Goal: Obtain resource: Download file/media

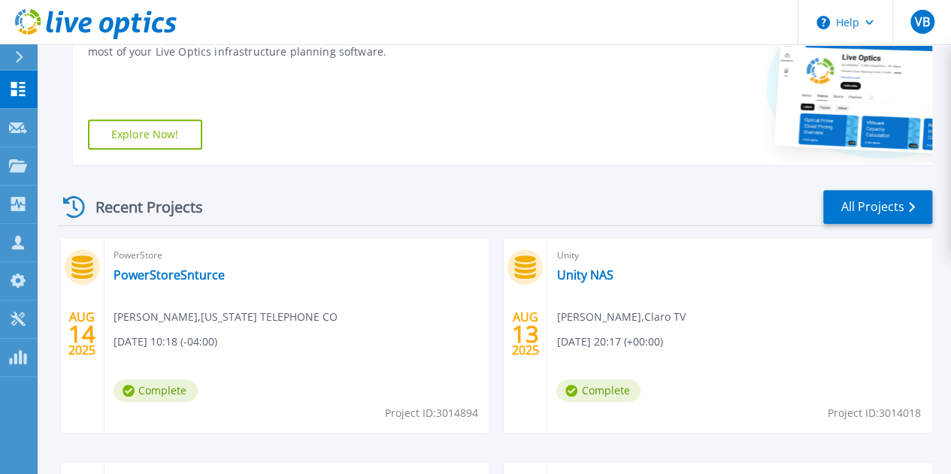
scroll to position [376, 0]
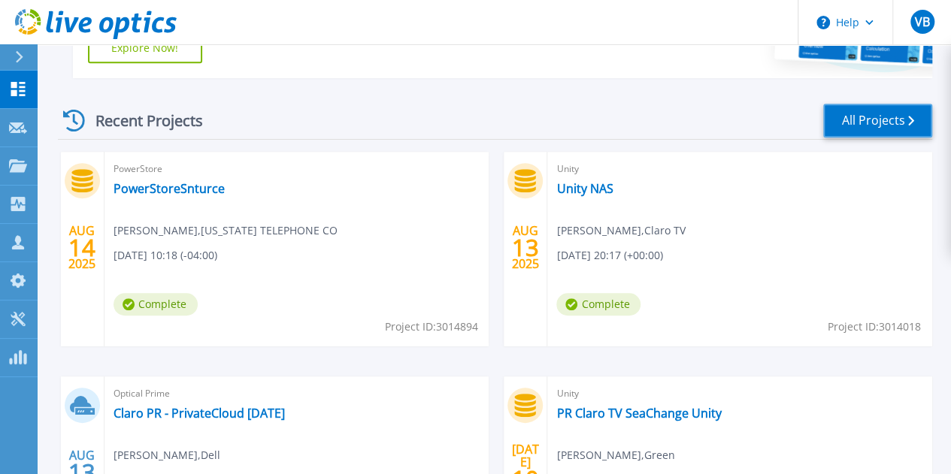
click at [871, 111] on link "All Projects" at bounding box center [877, 121] width 109 height 34
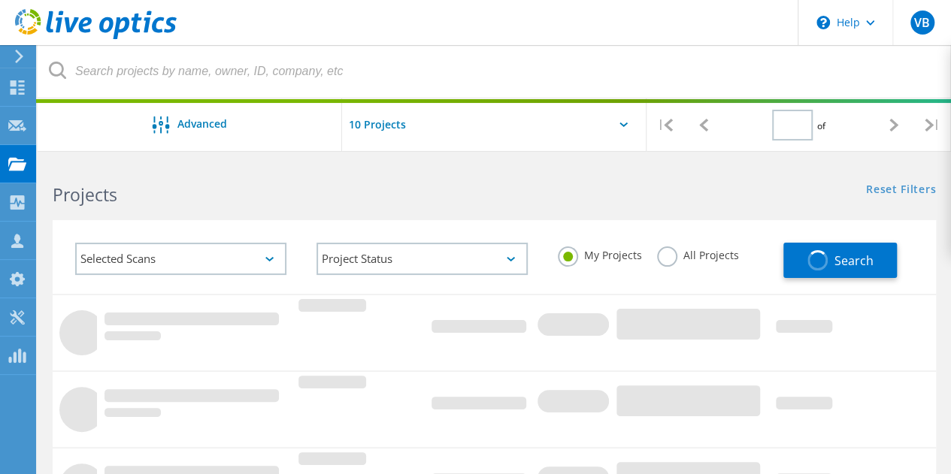
type input "2"
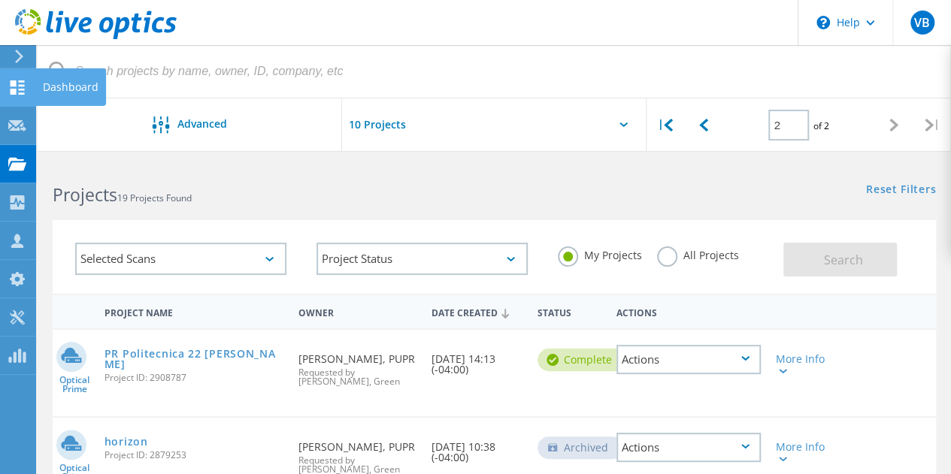
click at [11, 88] on use at bounding box center [18, 87] width 14 height 14
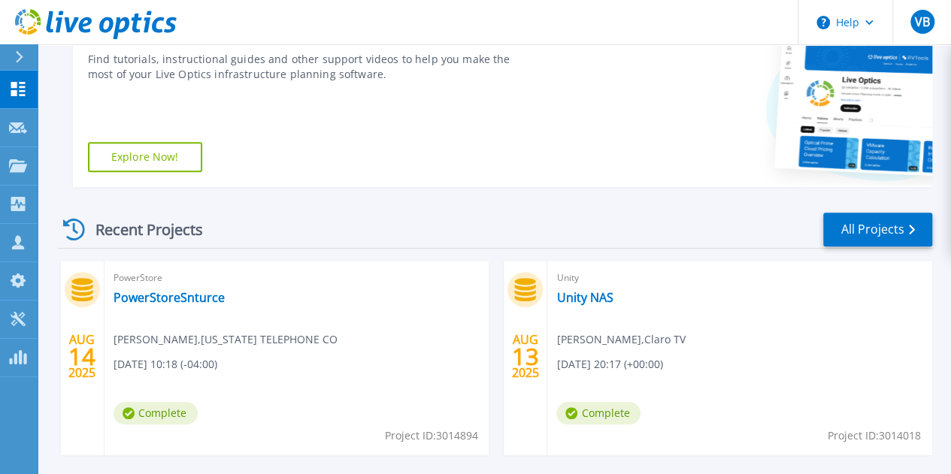
scroll to position [259, 0]
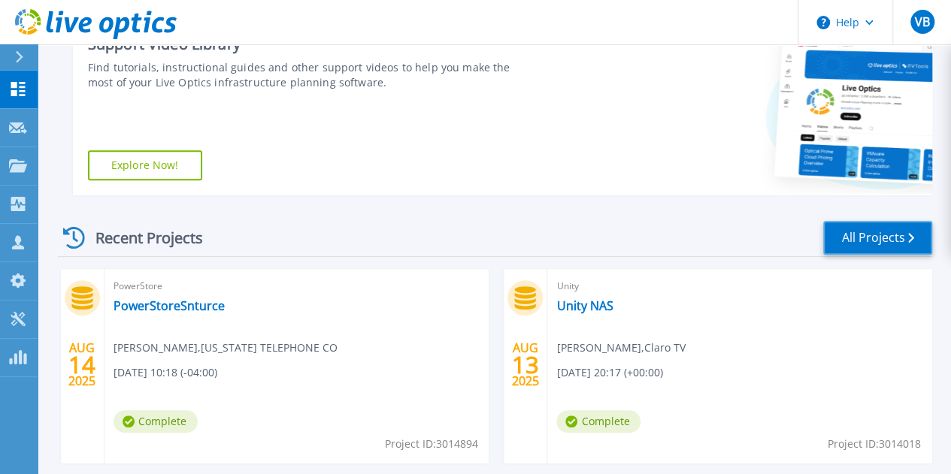
click at [902, 241] on link "All Projects" at bounding box center [877, 238] width 109 height 34
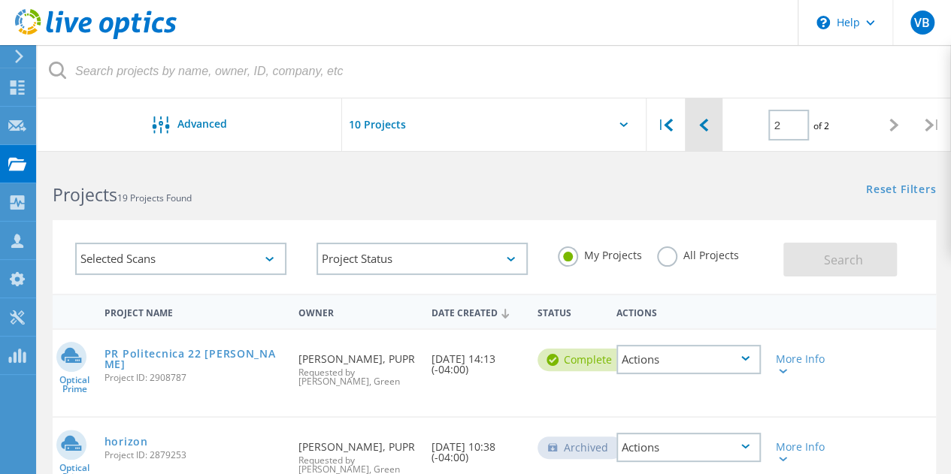
click at [708, 118] on div at bounding box center [704, 124] width 38 height 53
type input "1"
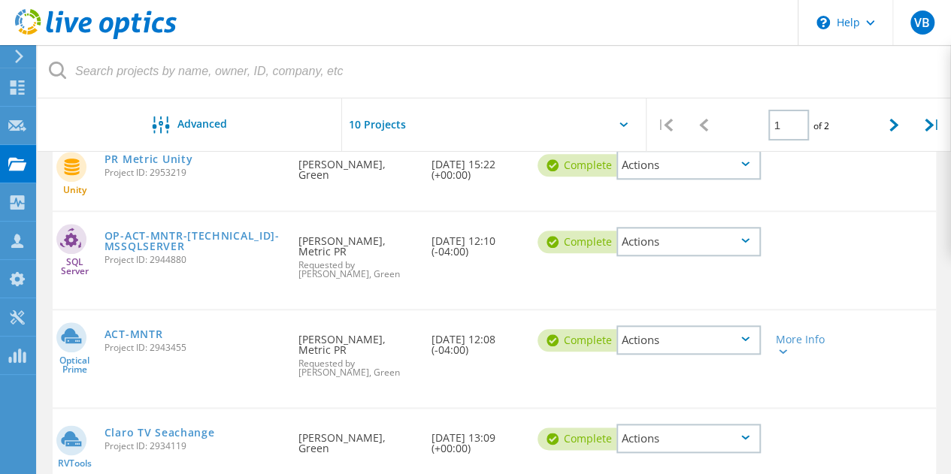
scroll to position [677, 0]
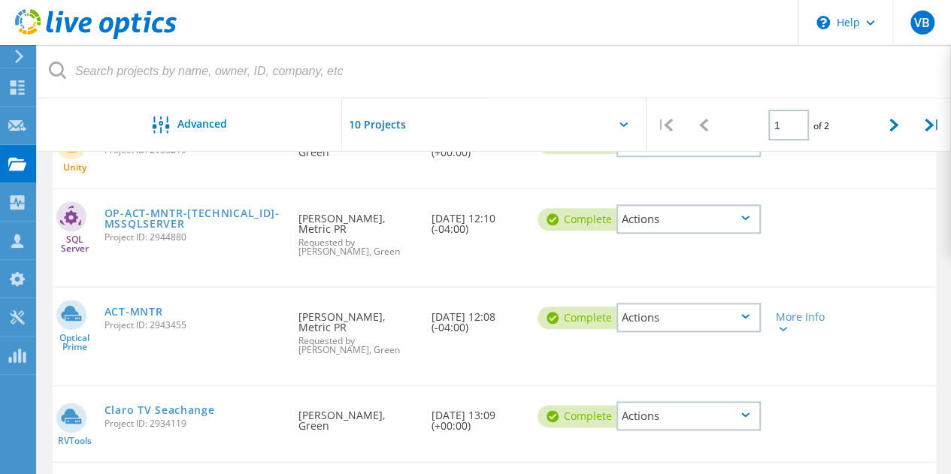
click at [742, 216] on icon at bounding box center [745, 218] width 8 height 5
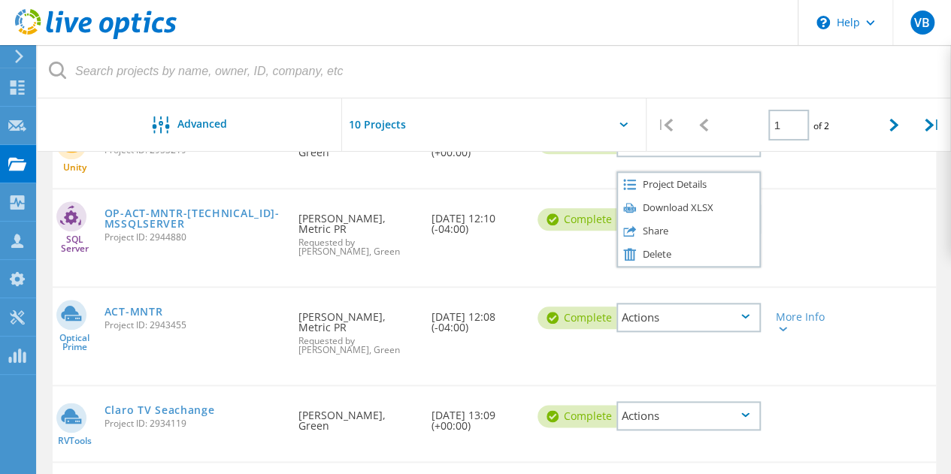
click at [823, 207] on div at bounding box center [803, 208] width 71 height 39
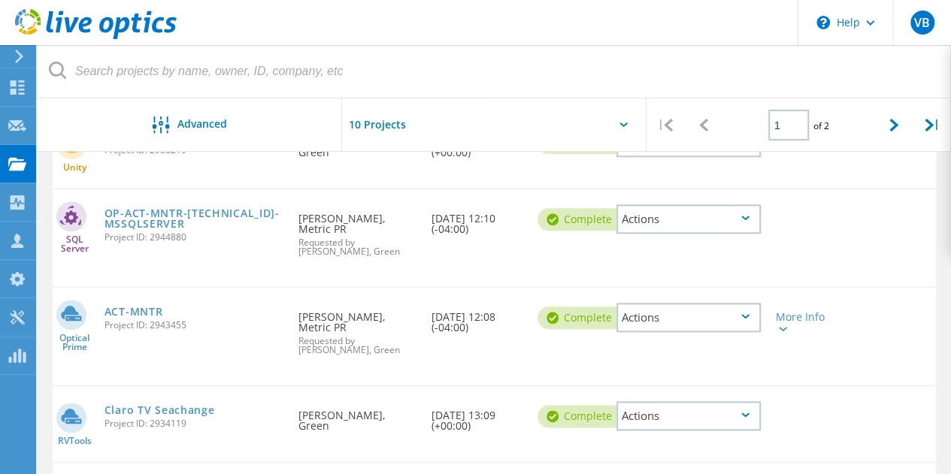
click at [851, 227] on div "SQL Server OP-ACT-MNTR-192.168.51.50-MSSQLSERVER Project ID: 2944880 Requested …" at bounding box center [494, 237] width 883 height 97
click at [741, 316] on div "Actions" at bounding box center [689, 317] width 144 height 29
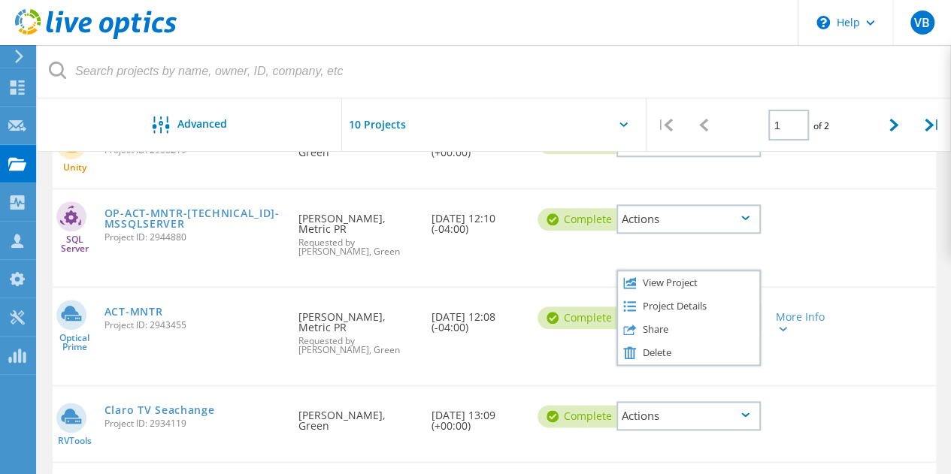
click at [25, 58] on icon at bounding box center [19, 57] width 11 height 14
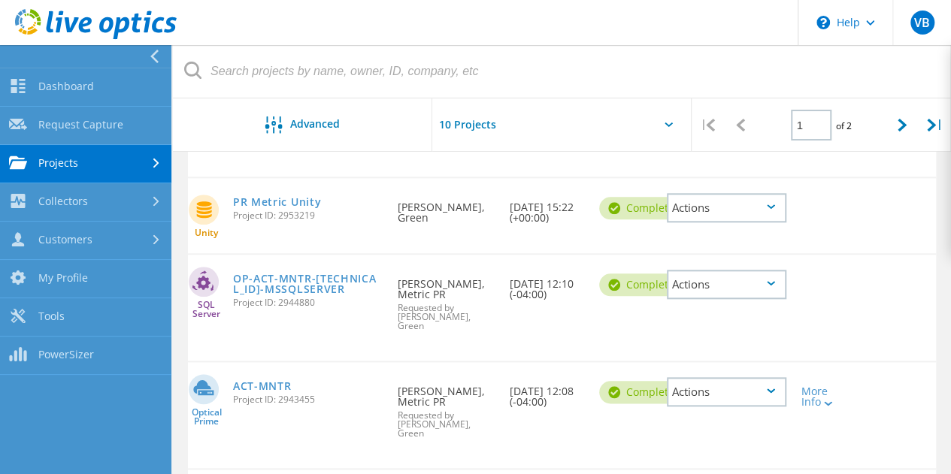
click at [149, 163] on link "Projects" at bounding box center [85, 164] width 171 height 38
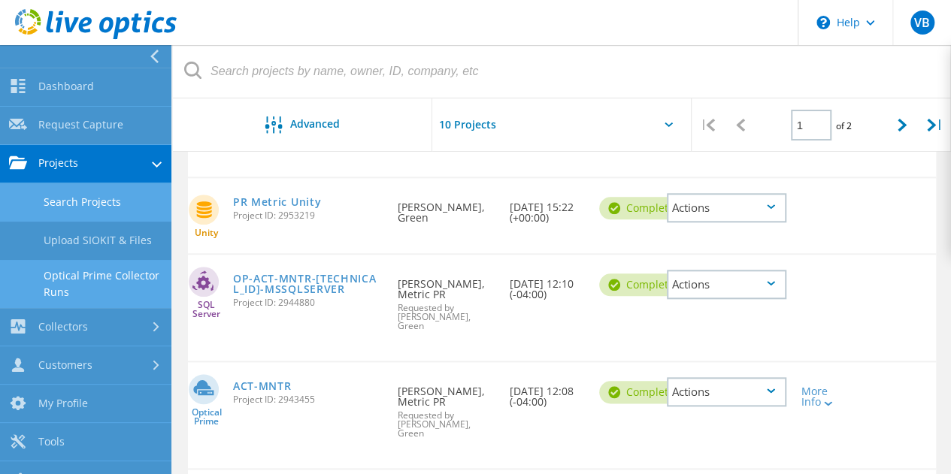
click at [100, 276] on link "Optical Prime Collector Runs" at bounding box center [85, 284] width 171 height 48
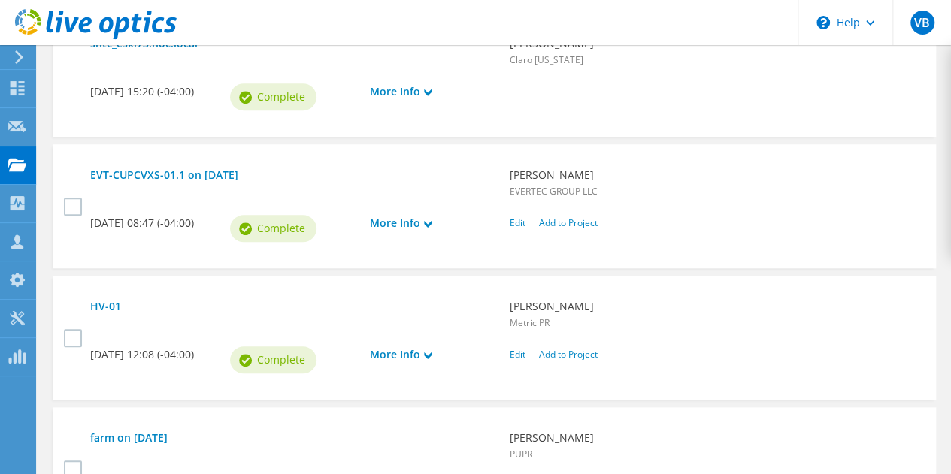
scroll to position [602, 0]
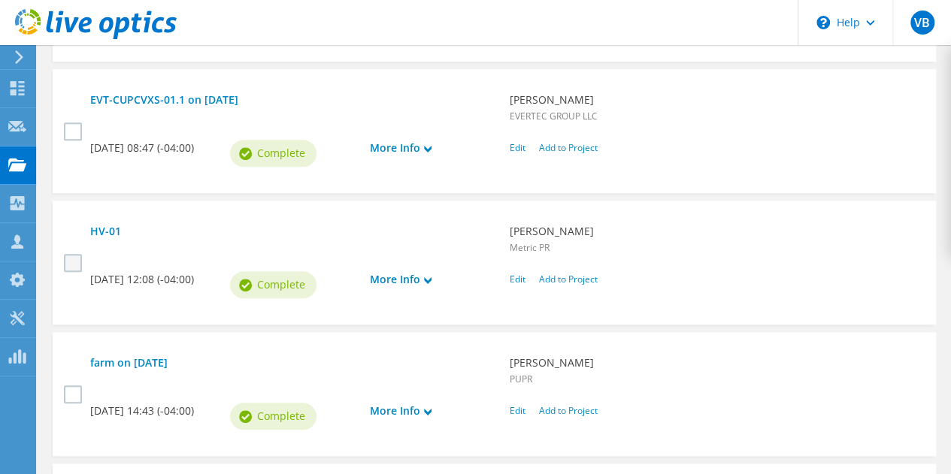
click at [77, 256] on label at bounding box center [75, 263] width 22 height 18
click at [0, 0] on input "checkbox" at bounding box center [0, 0] width 0 height 0
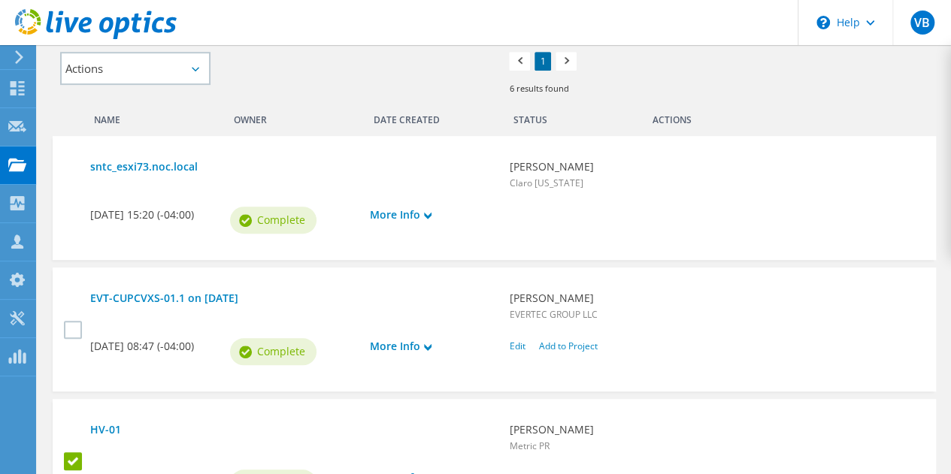
scroll to position [362, 0]
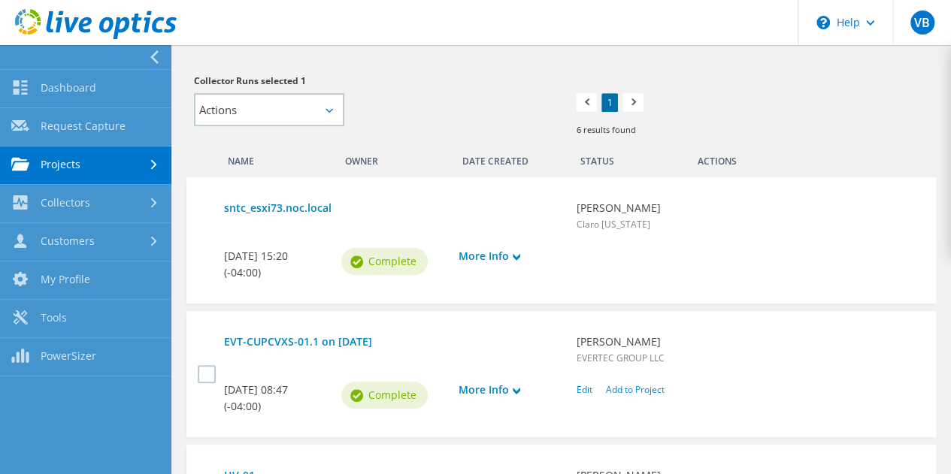
click at [80, 168] on link "Projects" at bounding box center [85, 166] width 171 height 38
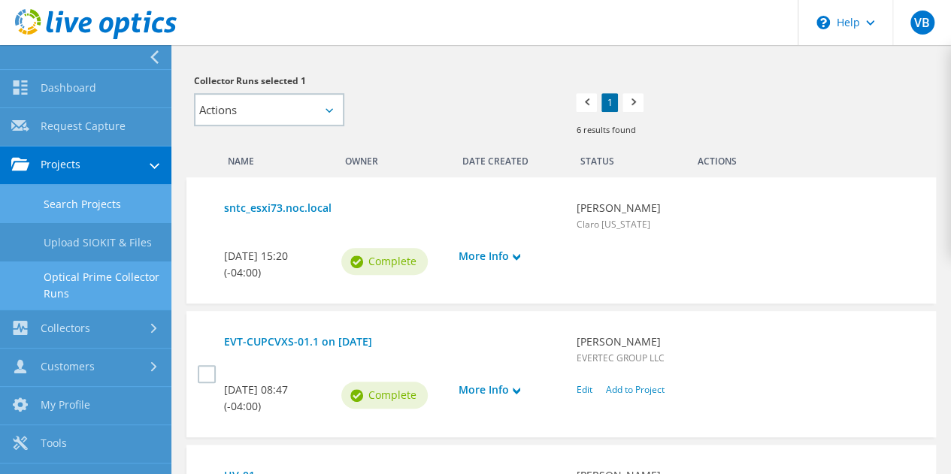
click at [78, 203] on link "Search Projects" at bounding box center [85, 204] width 171 height 38
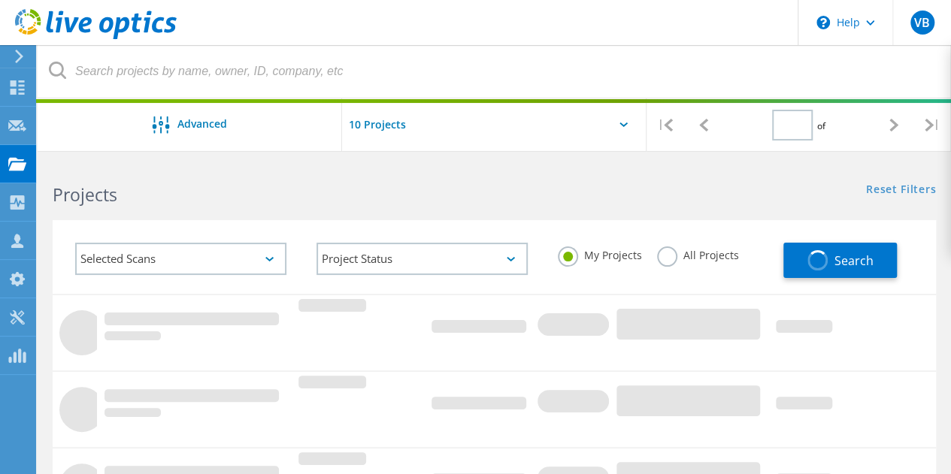
type input "1"
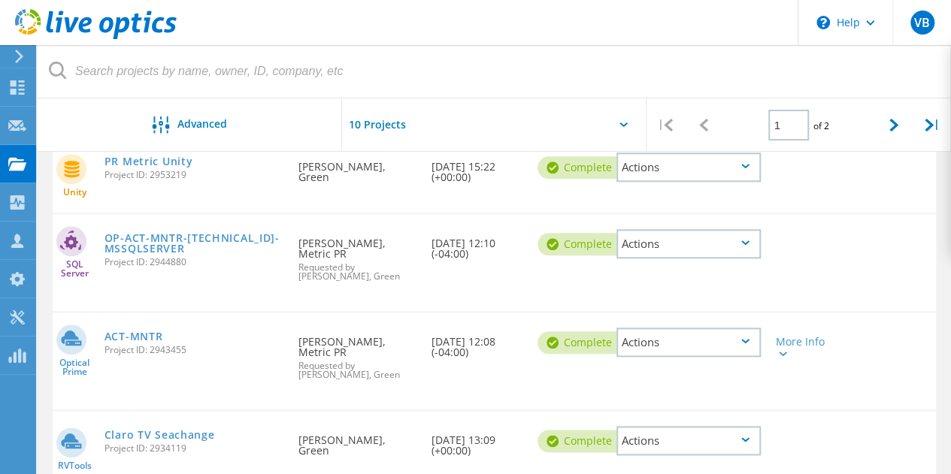
scroll to position [677, 0]
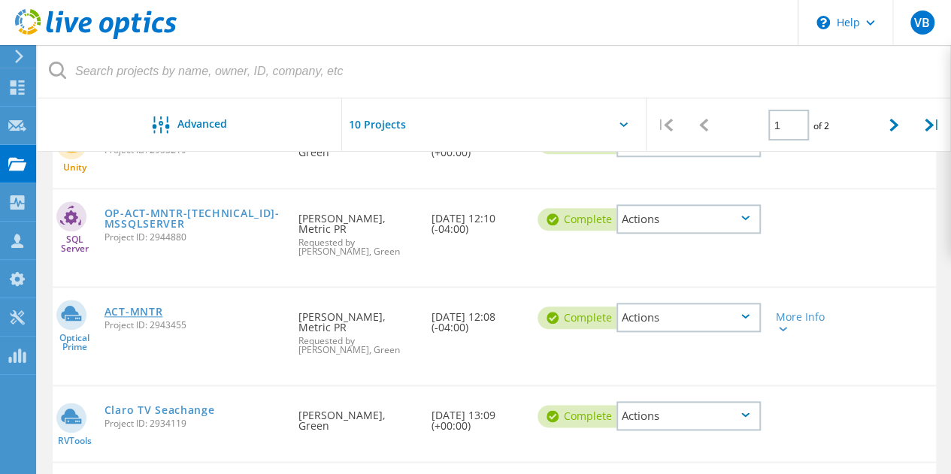
click at [125, 307] on link "ACT-MNTR" at bounding box center [134, 312] width 59 height 11
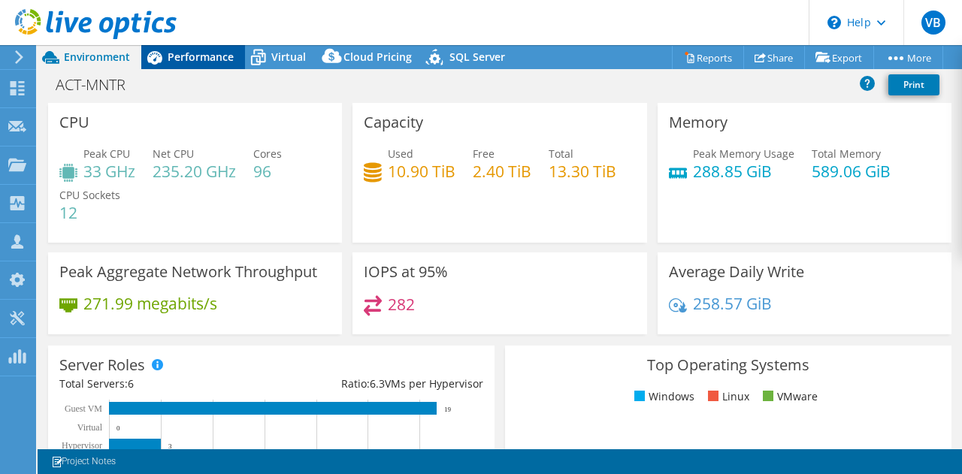
click at [211, 56] on span "Performance" at bounding box center [201, 57] width 66 height 14
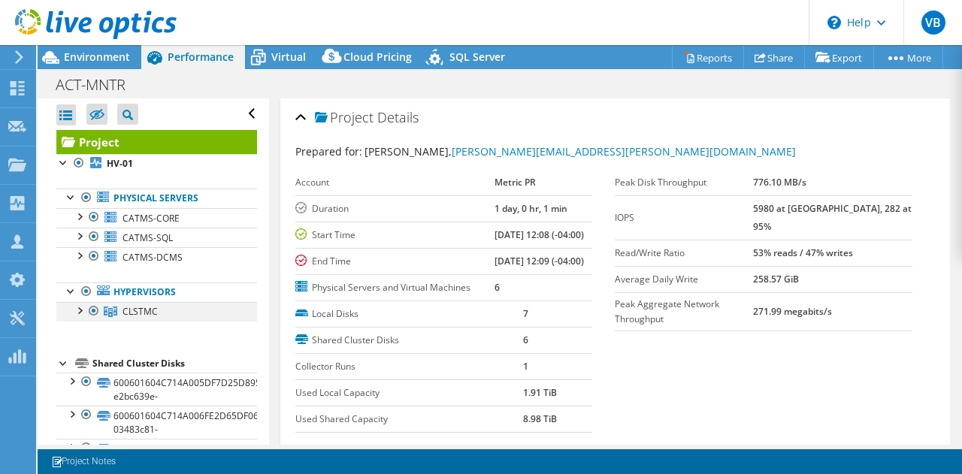
click at [80, 310] on div at bounding box center [78, 309] width 15 height 15
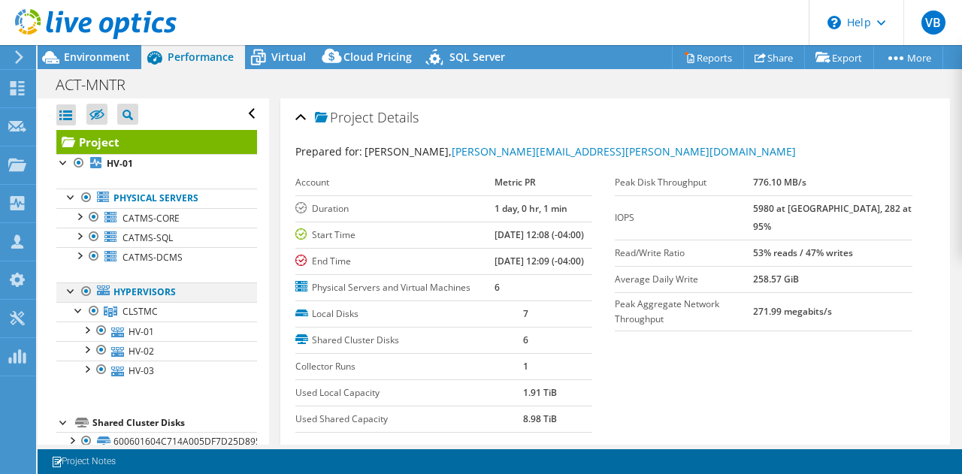
click at [84, 285] on div at bounding box center [86, 292] width 15 height 18
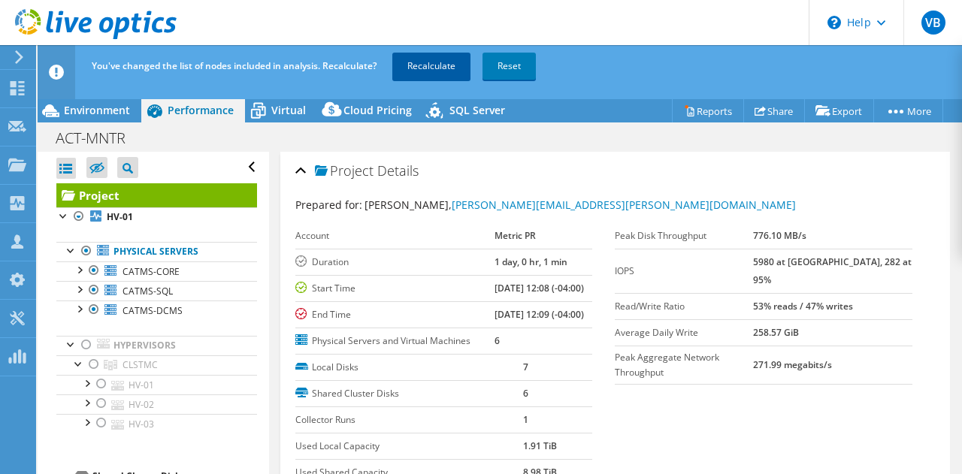
click at [436, 67] on link "Recalculate" at bounding box center [431, 66] width 78 height 27
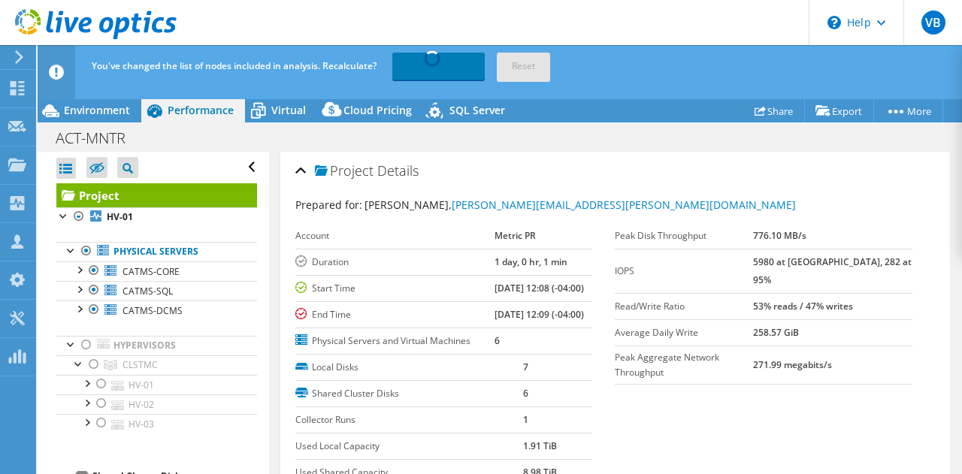
click at [623, 152] on div "Project Details Prepared for: Gerardo Gomez, gerardo.gomez@metricpr.com Account…" at bounding box center [615, 342] width 671 height 380
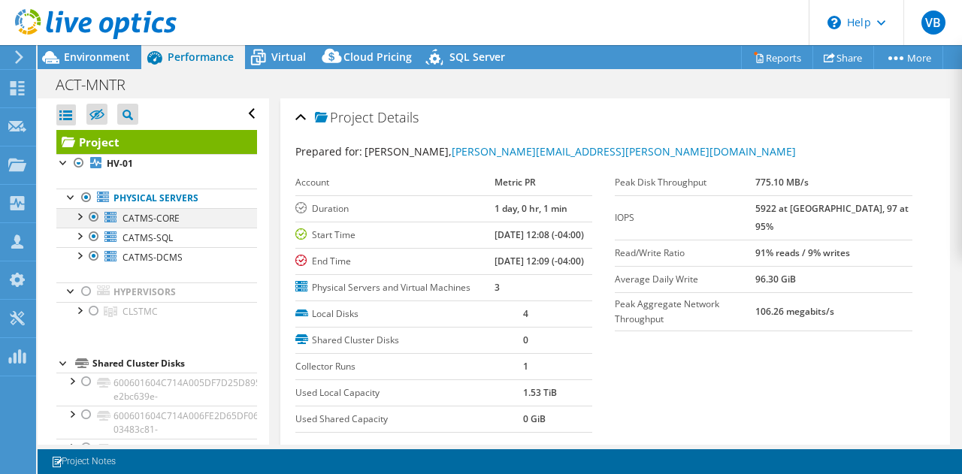
click at [81, 217] on div at bounding box center [78, 215] width 15 height 15
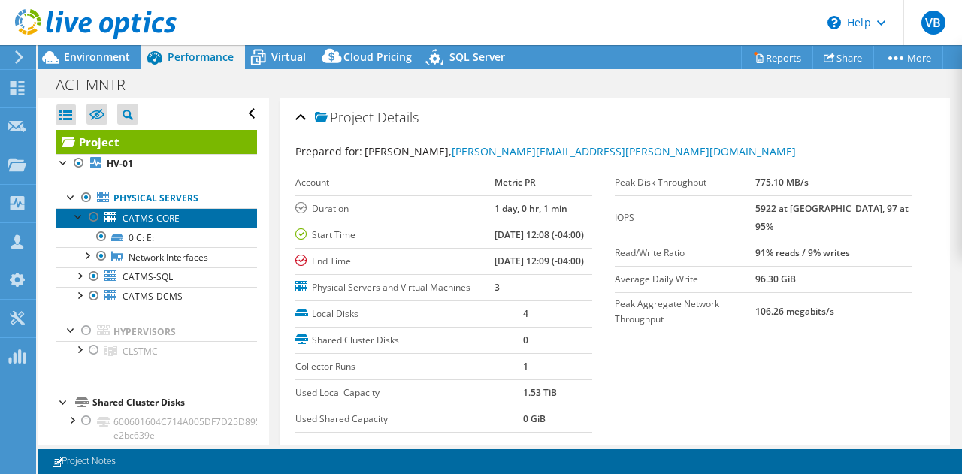
click at [146, 218] on span "CATMS-CORE" at bounding box center [151, 218] width 57 height 13
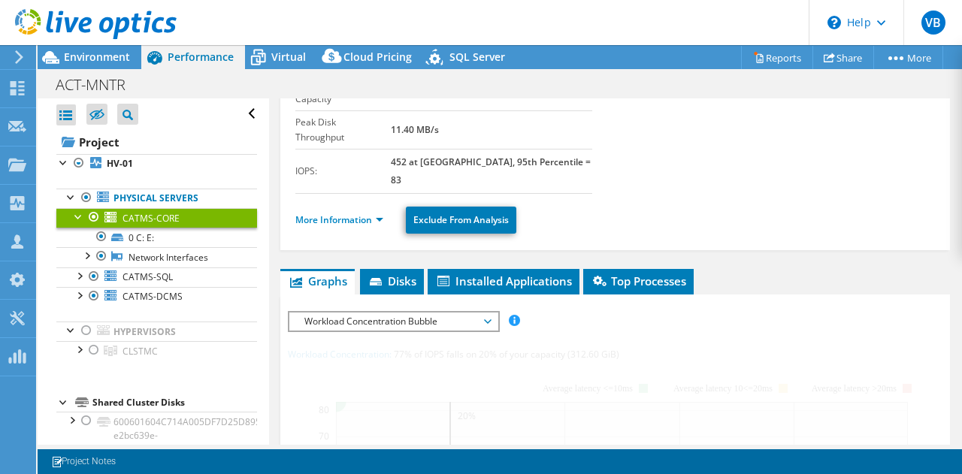
scroll to position [226, 0]
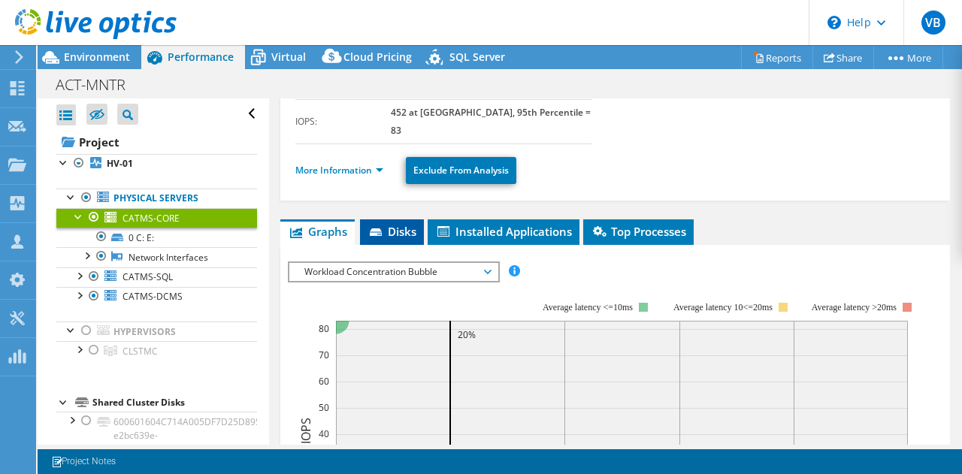
click at [394, 224] on span "Disks" at bounding box center [392, 231] width 49 height 15
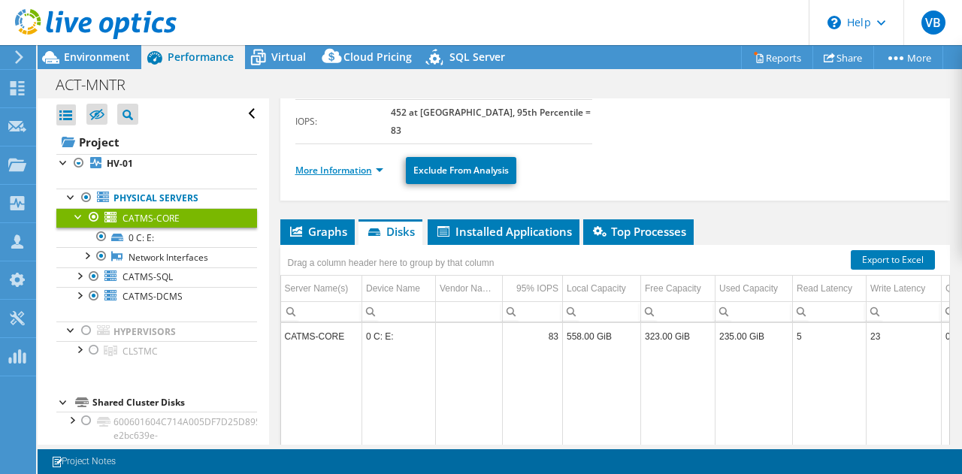
click at [362, 164] on link "More Information" at bounding box center [339, 170] width 88 height 13
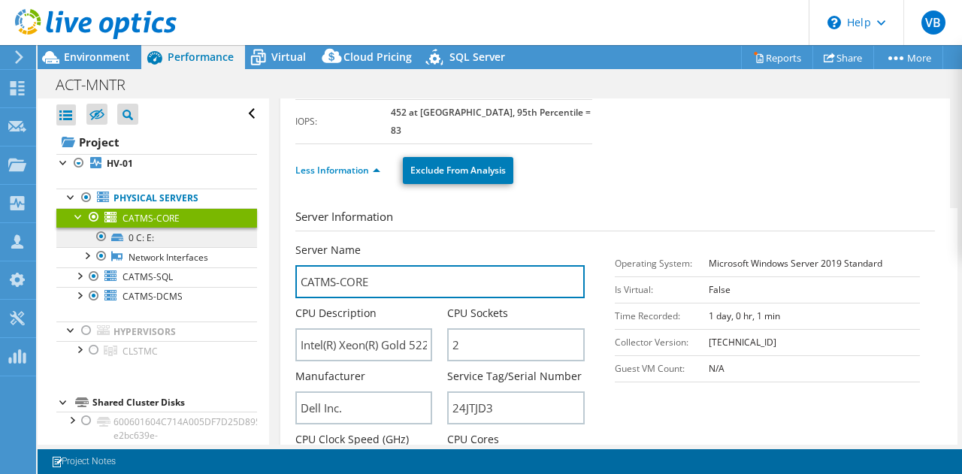
drag, startPoint x: 394, startPoint y: 241, endPoint x: 205, endPoint y: 238, distance: 189.5
click at [205, 238] on div "Open All Close All Hide Excluded Nodes Project Tree Filter" at bounding box center [500, 271] width 925 height 347
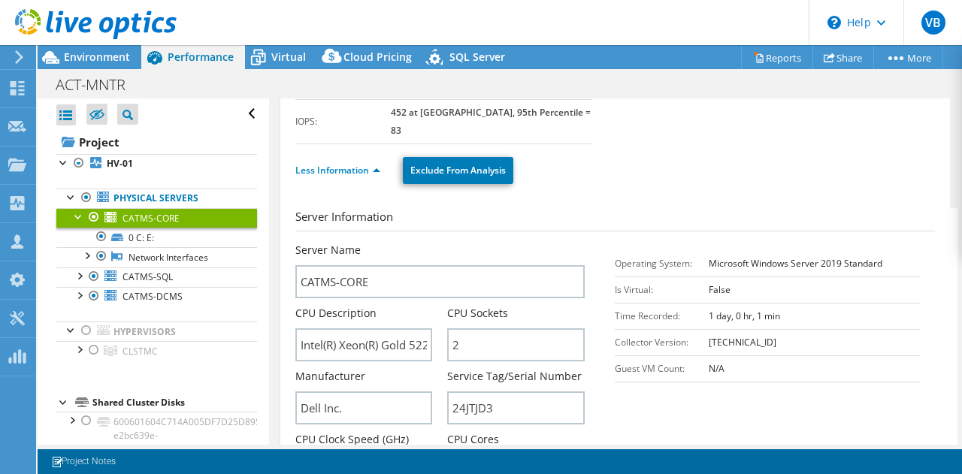
click at [84, 216] on div at bounding box center [78, 215] width 15 height 15
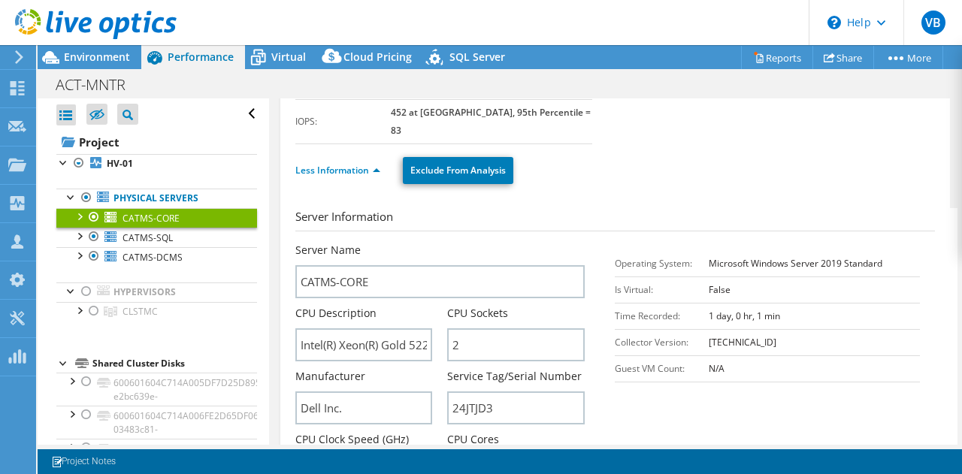
click at [604, 208] on h3 "Server Information" at bounding box center [615, 219] width 640 height 23
click at [118, 159] on b "HV-01" at bounding box center [120, 163] width 26 height 13
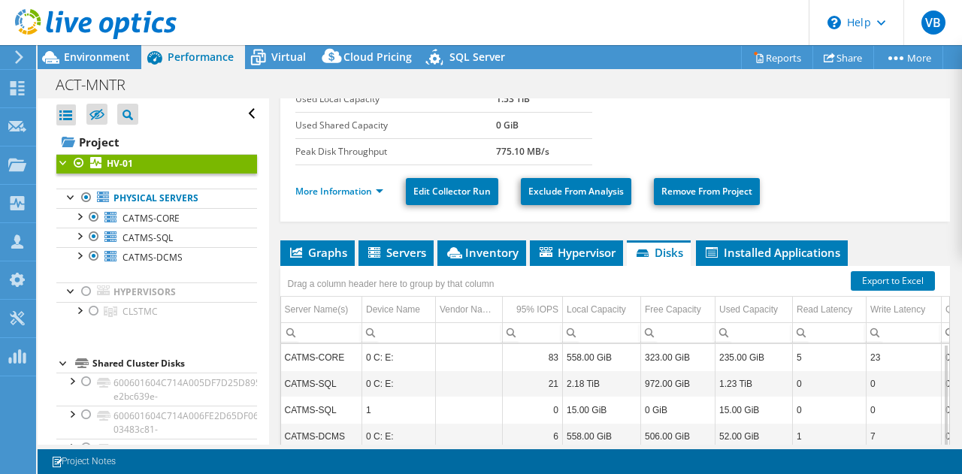
scroll to position [75, 0]
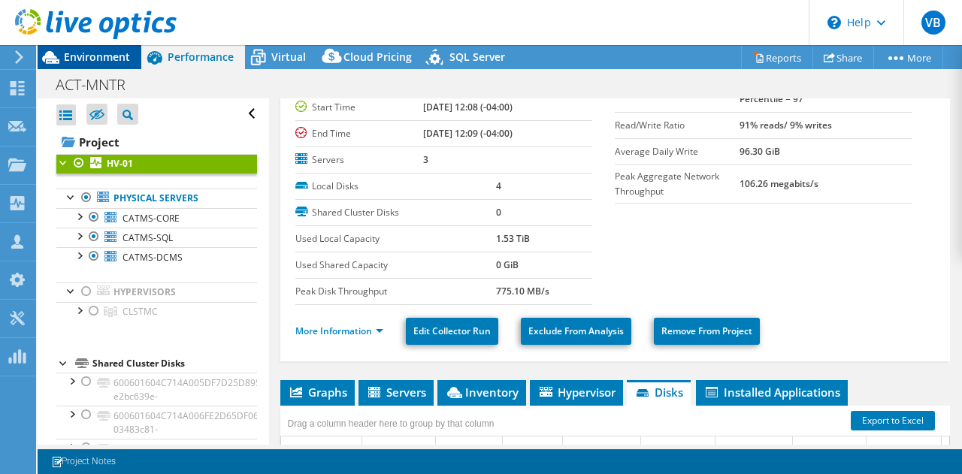
click at [107, 62] on span "Environment" at bounding box center [97, 57] width 66 height 14
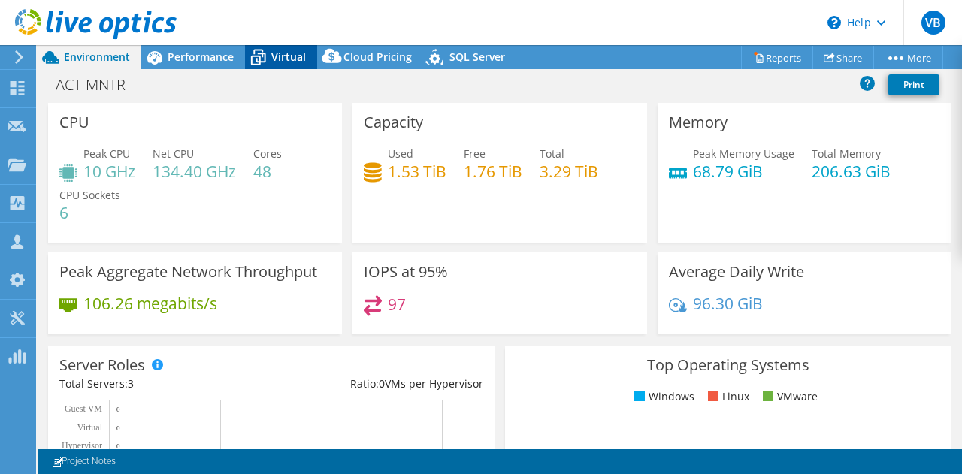
click at [286, 58] on span "Virtual" at bounding box center [288, 57] width 35 height 14
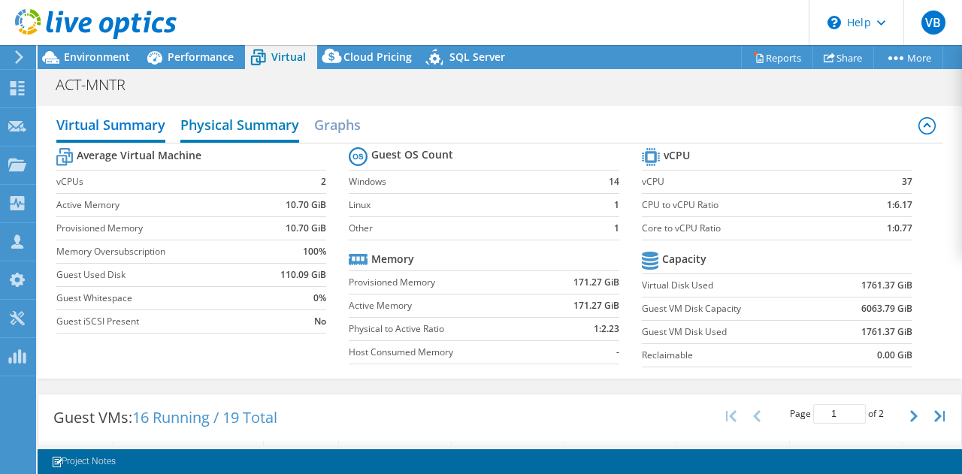
click at [211, 127] on h2 "Physical Summary" at bounding box center [239, 126] width 119 height 33
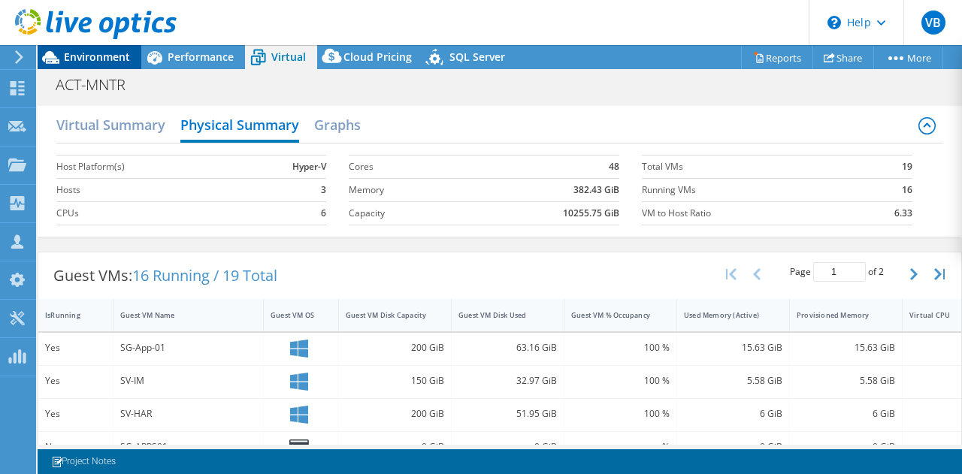
click at [95, 59] on span "Environment" at bounding box center [97, 57] width 66 height 14
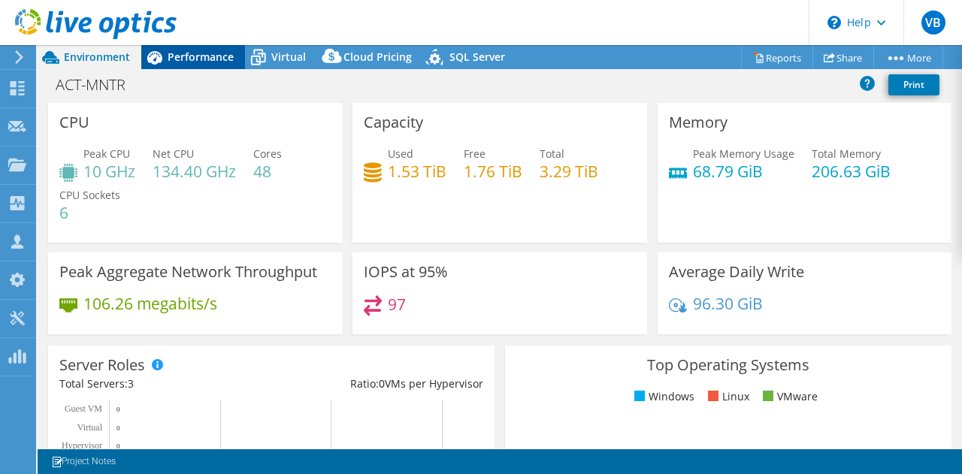
click at [196, 63] on span "Performance" at bounding box center [201, 57] width 66 height 14
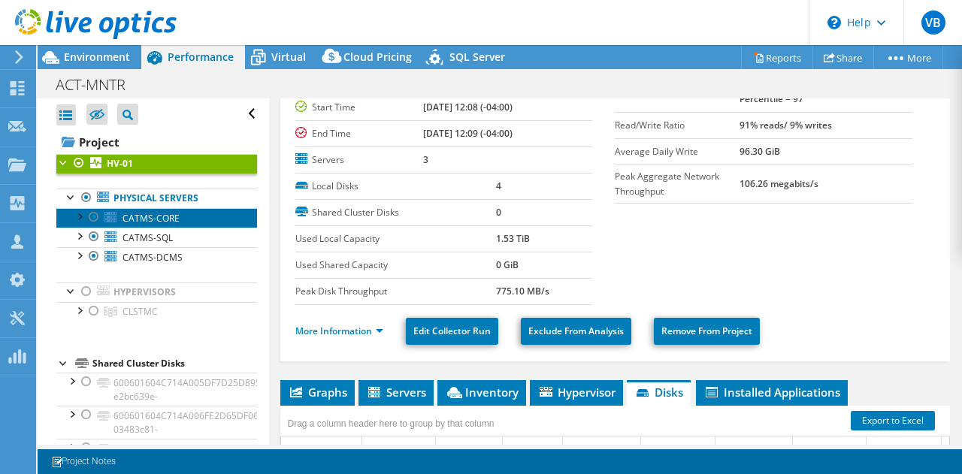
click at [144, 213] on span "CATMS-CORE" at bounding box center [151, 218] width 57 height 13
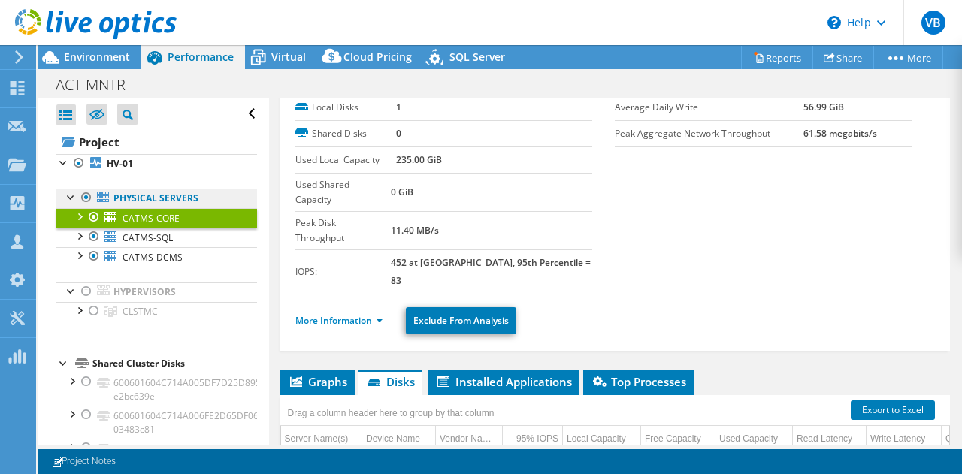
click at [168, 199] on link "Physical Servers" at bounding box center [156, 199] width 201 height 20
click at [108, 197] on icon at bounding box center [103, 197] width 12 height 11
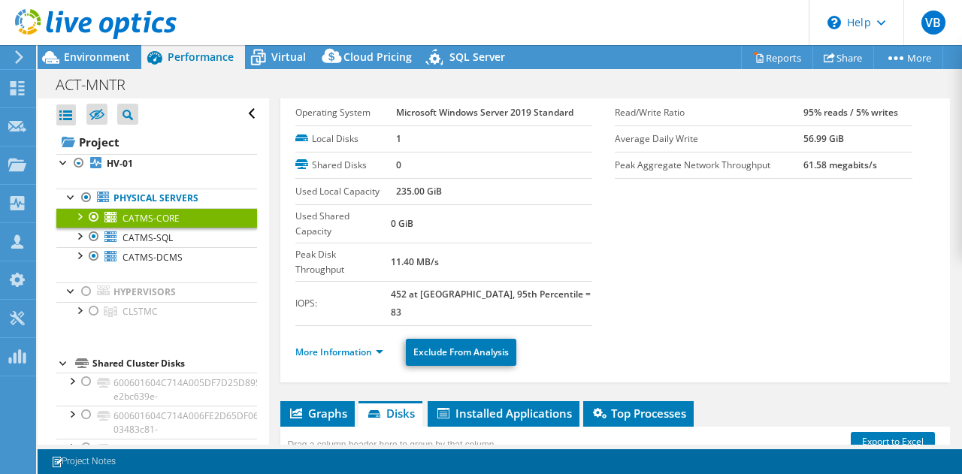
scroll to position [0, 0]
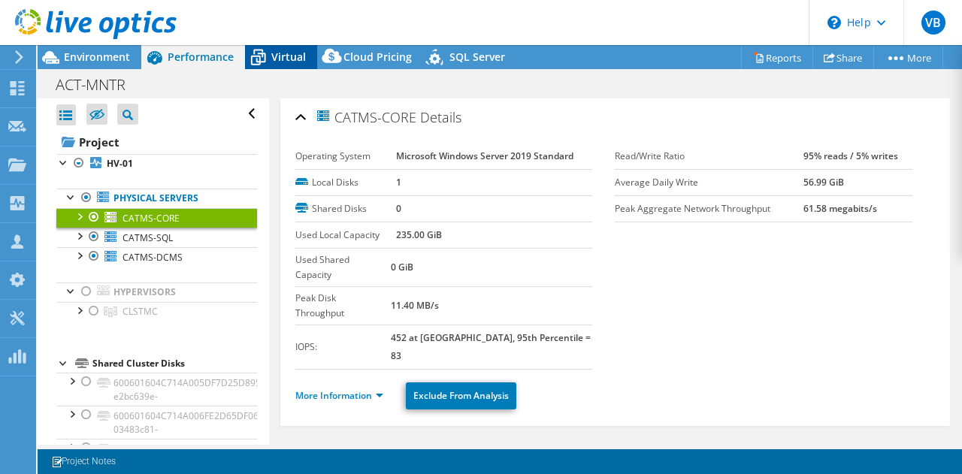
click at [271, 59] on span "Virtual" at bounding box center [288, 57] width 35 height 14
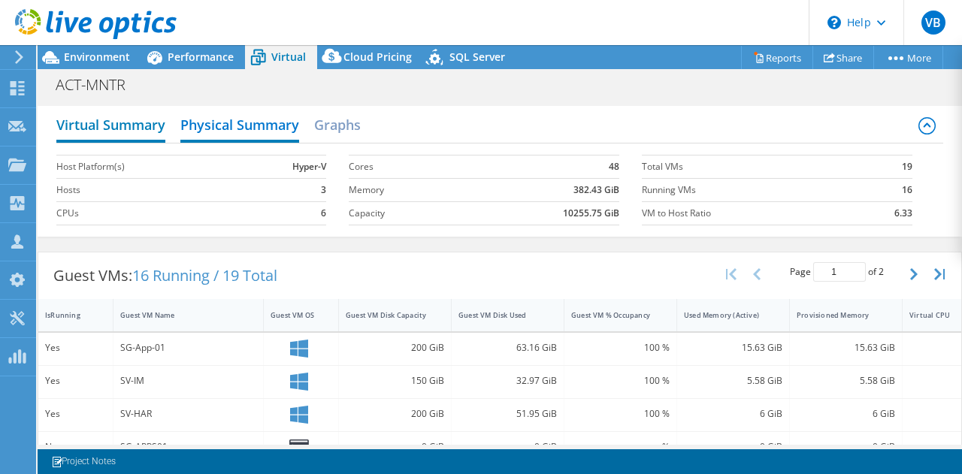
click at [138, 122] on h2 "Virtual Summary" at bounding box center [110, 126] width 109 height 33
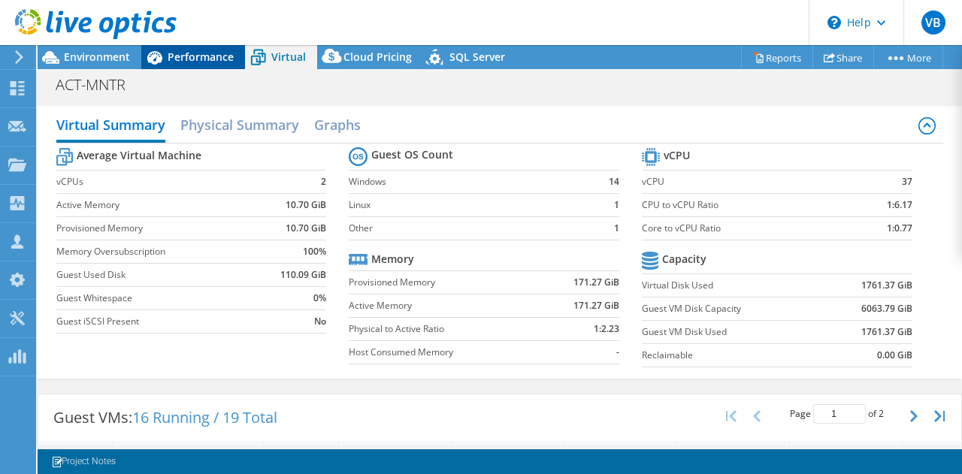
click at [168, 55] on span "Performance" at bounding box center [201, 57] width 66 height 14
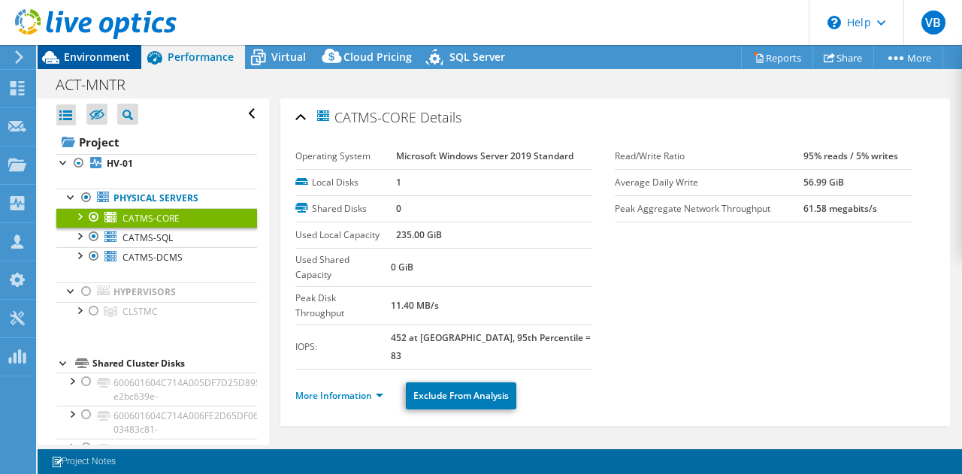
click at [122, 56] on span "Environment" at bounding box center [97, 57] width 66 height 14
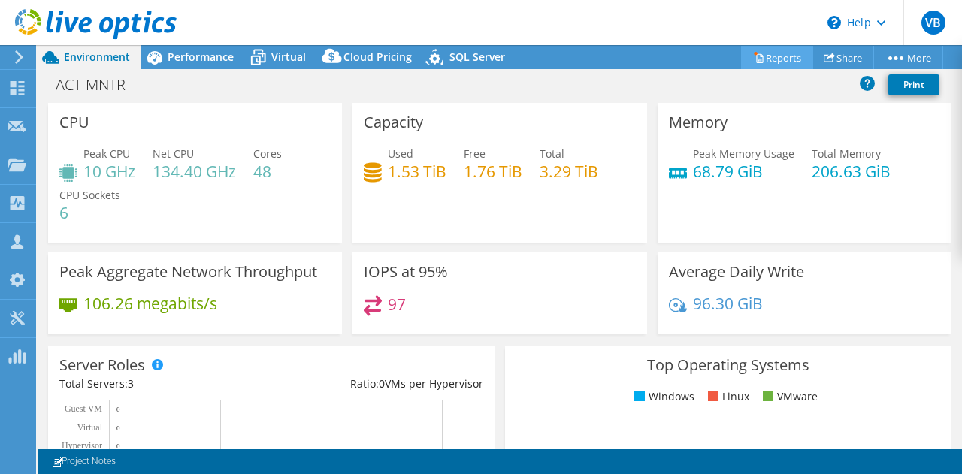
click at [781, 57] on link "Reports" at bounding box center [777, 57] width 72 height 23
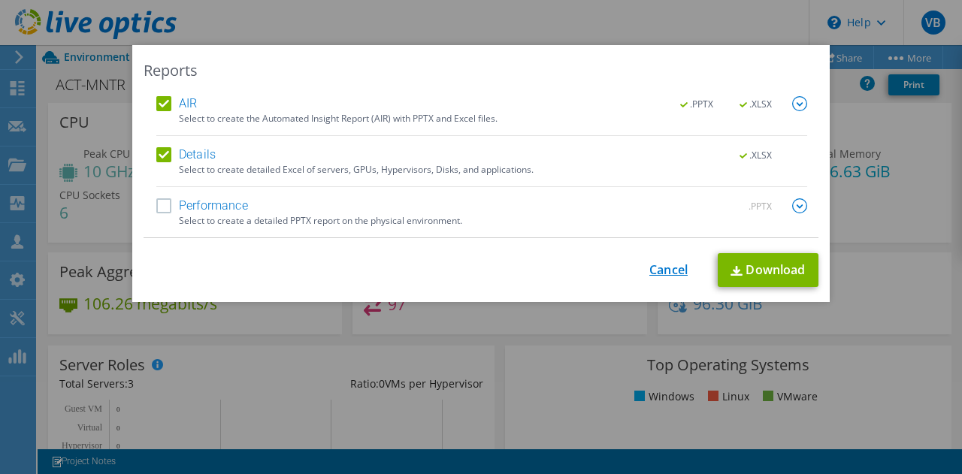
click at [672, 268] on link "Cancel" at bounding box center [669, 270] width 38 height 14
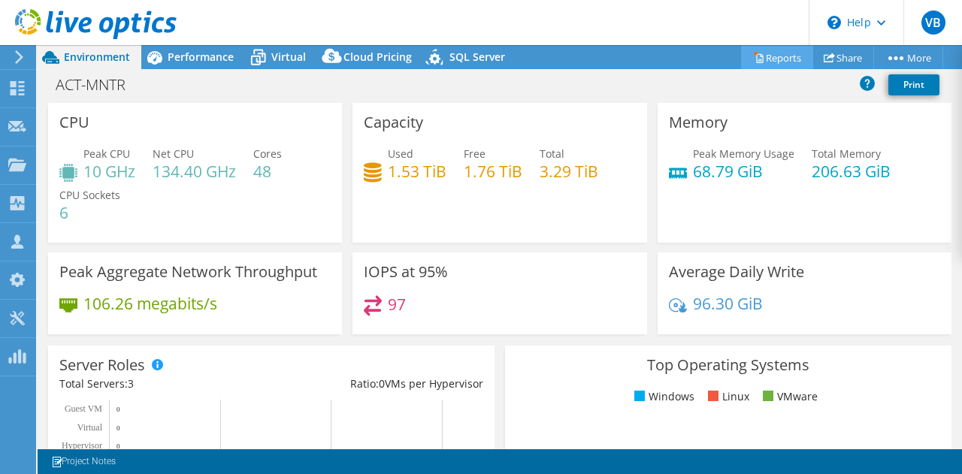
click at [768, 63] on link "Reports" at bounding box center [777, 57] width 72 height 23
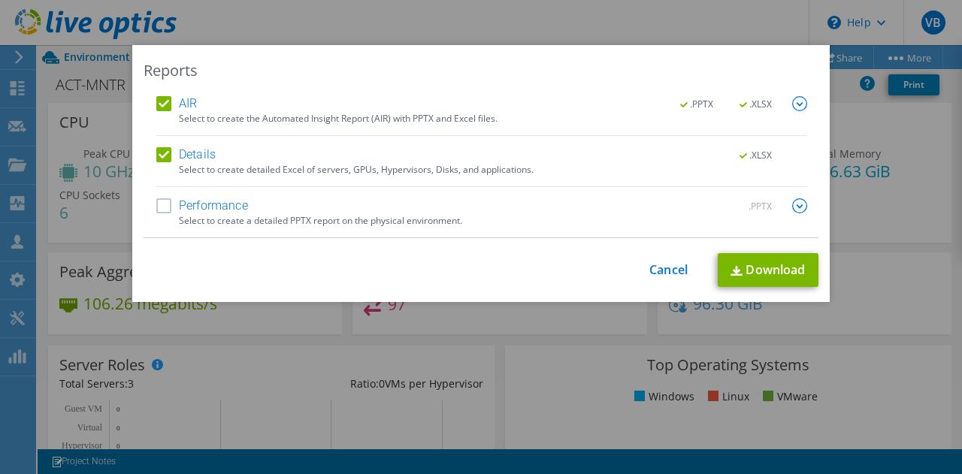
click at [161, 149] on label "Details" at bounding box center [185, 154] width 59 height 15
click at [0, 0] on input "Details" at bounding box center [0, 0] width 0 height 0
click at [790, 272] on link "Download" at bounding box center [768, 270] width 101 height 34
drag, startPoint x: 669, startPoint y: 264, endPoint x: 657, endPoint y: 265, distance: 12.1
click at [669, 264] on link "Cancel" at bounding box center [669, 270] width 38 height 14
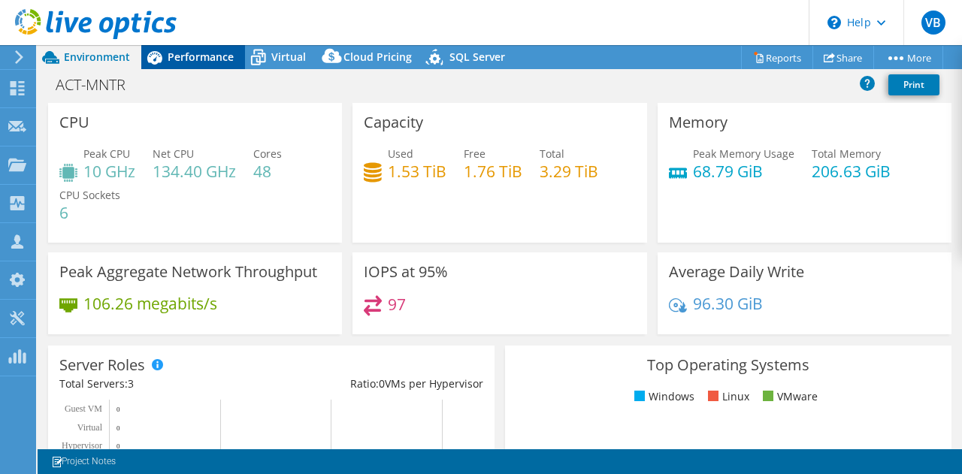
click at [194, 45] on div "Performance" at bounding box center [193, 57] width 104 height 24
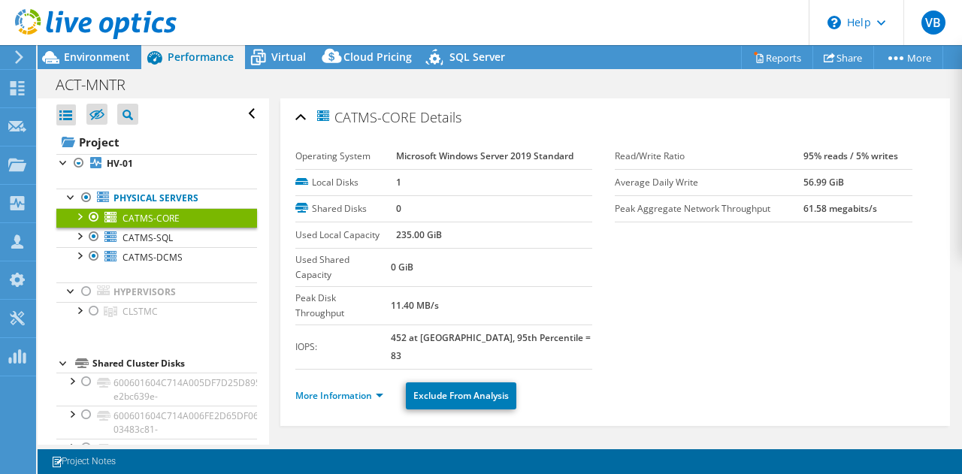
click at [131, 278] on ul "Physical Servers CATMS-CORE 0 C: E:" at bounding box center [156, 255] width 201 height 163
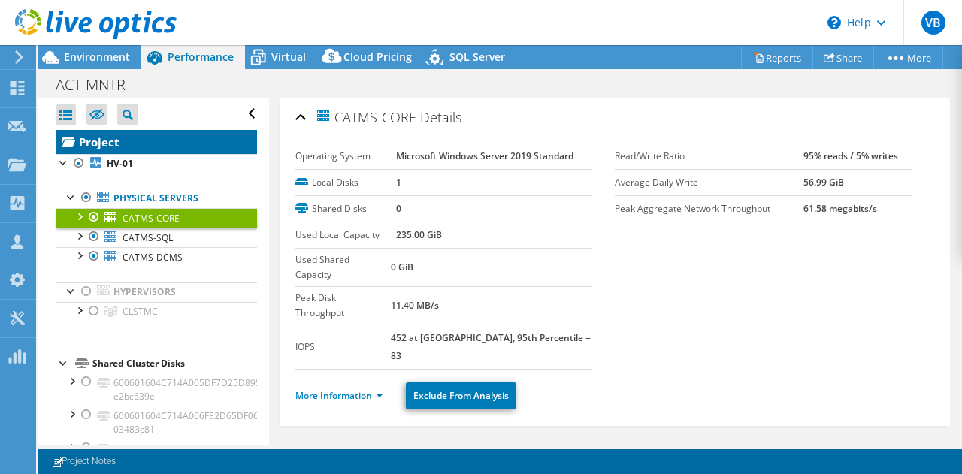
click at [110, 142] on link "Project" at bounding box center [156, 142] width 201 height 24
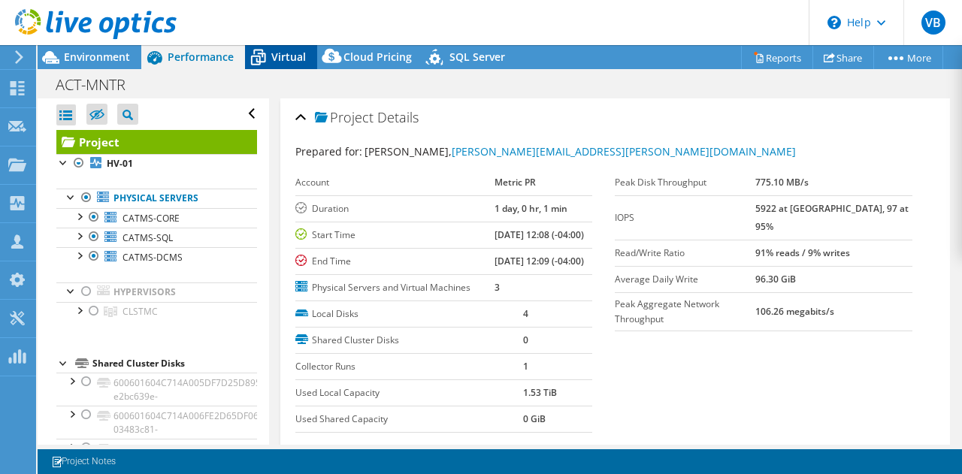
click at [274, 67] on div "Virtual" at bounding box center [281, 57] width 72 height 24
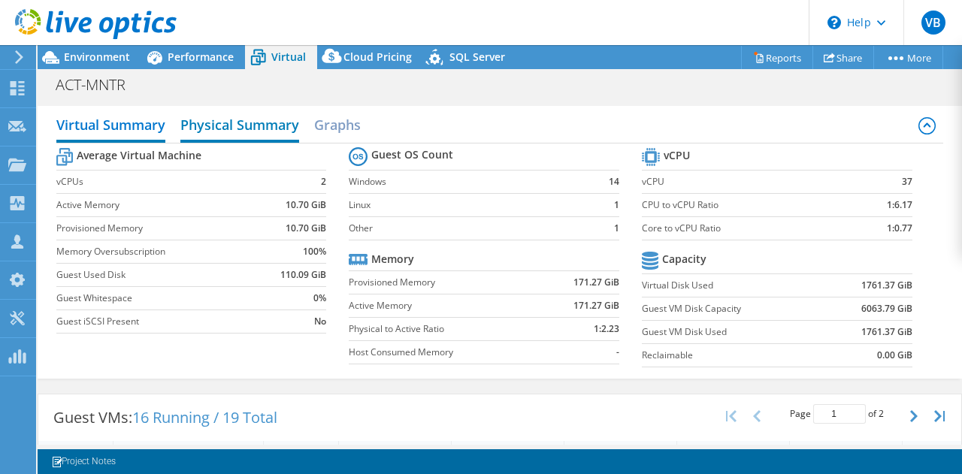
click at [228, 129] on h2 "Physical Summary" at bounding box center [239, 126] width 119 height 33
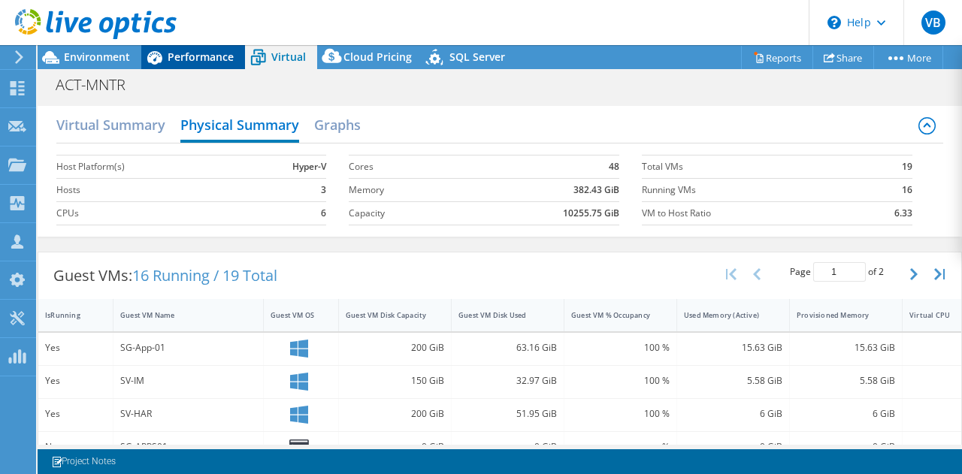
click at [214, 50] on span "Performance" at bounding box center [201, 57] width 66 height 14
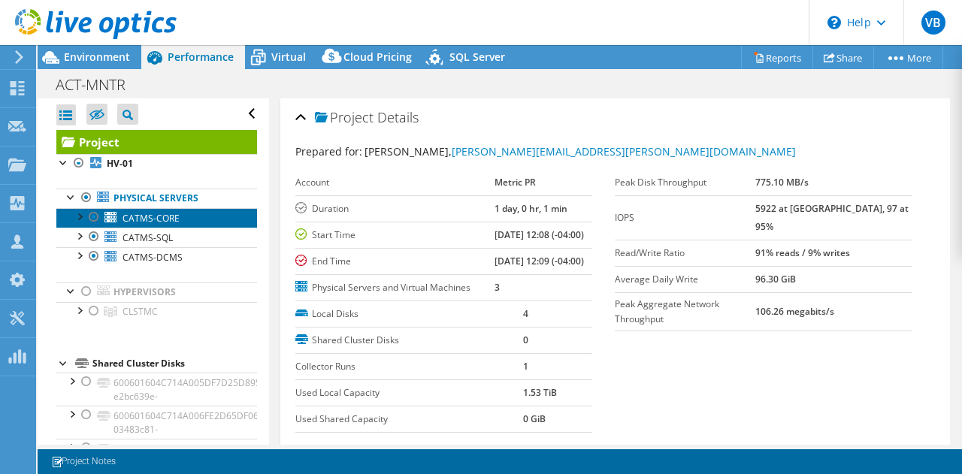
click at [167, 220] on span "CATMS-CORE" at bounding box center [151, 218] width 57 height 13
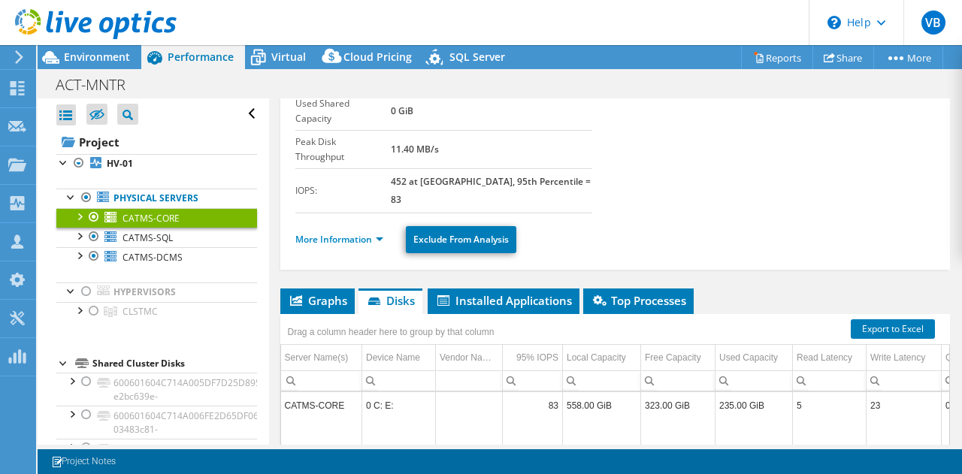
scroll to position [226, 0]
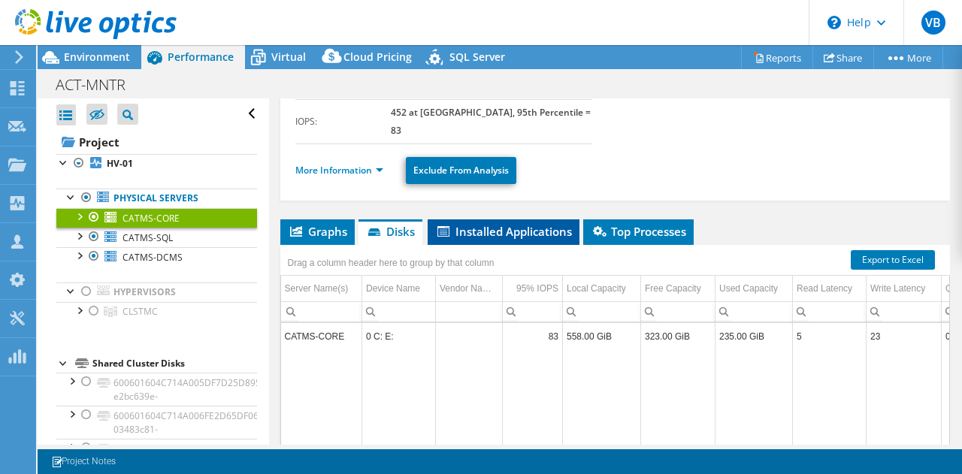
click at [523, 224] on span "Installed Applications" at bounding box center [503, 231] width 137 height 15
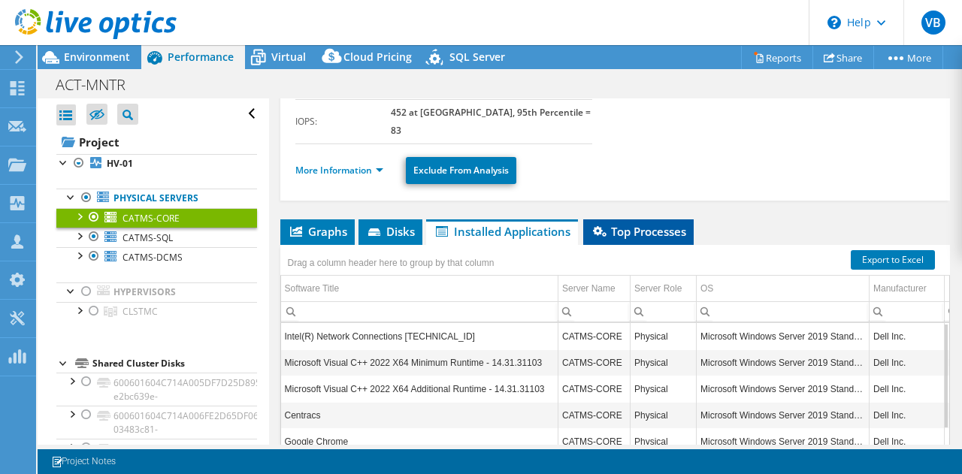
click at [642, 224] on span "Top Processes" at bounding box center [638, 231] width 95 height 15
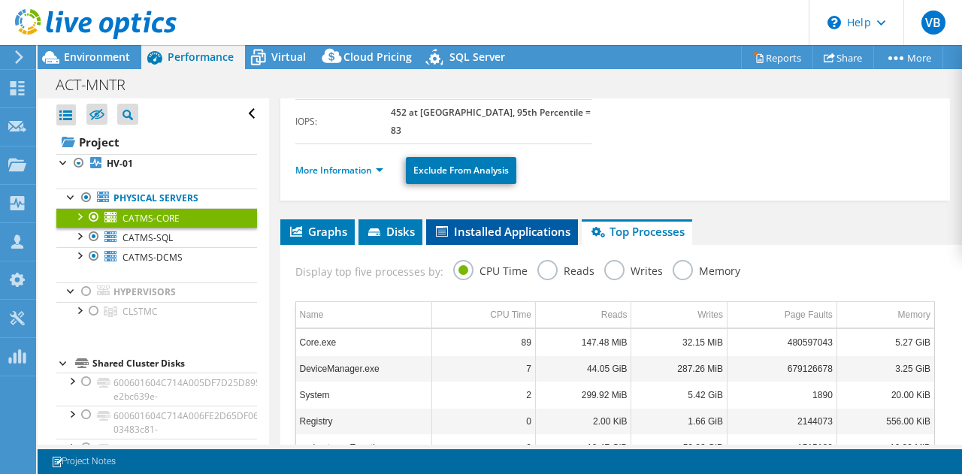
click at [516, 224] on span "Installed Applications" at bounding box center [502, 231] width 137 height 15
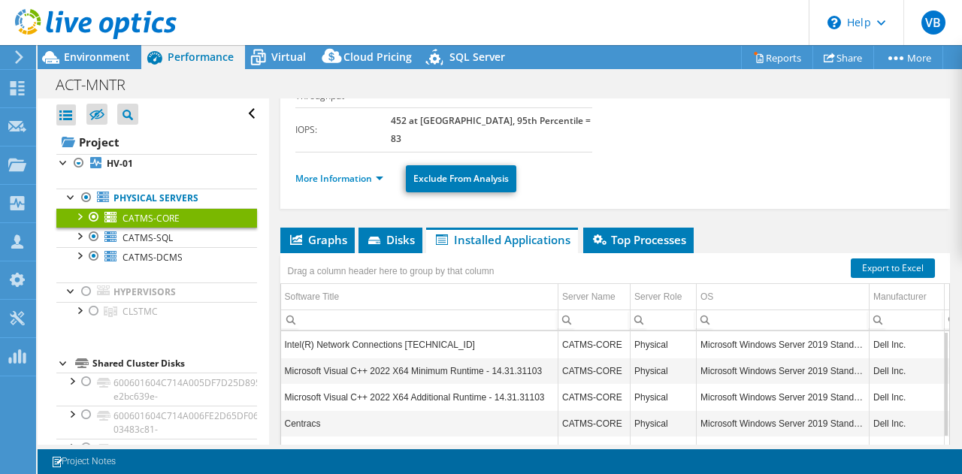
scroll to position [0, 0]
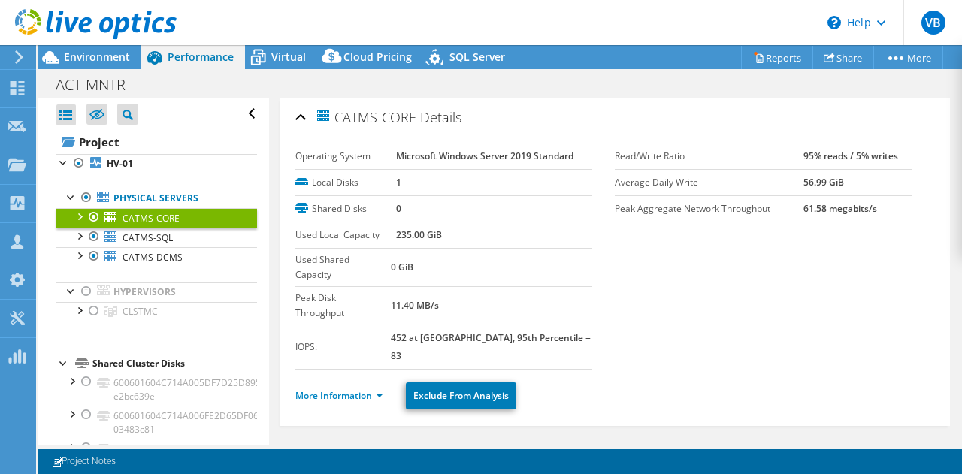
click at [365, 389] on link "More Information" at bounding box center [339, 395] width 88 height 13
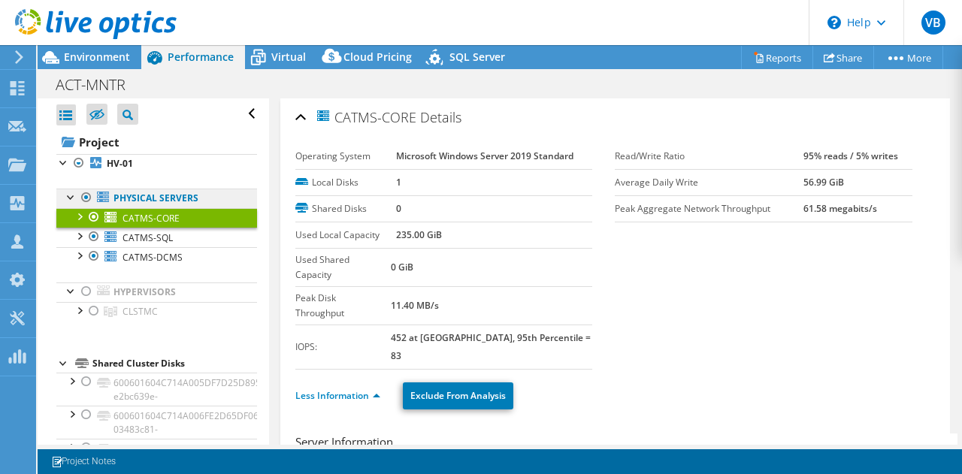
click at [173, 203] on link "Physical Servers" at bounding box center [156, 199] width 201 height 20
click at [173, 198] on link "Physical Servers" at bounding box center [156, 199] width 201 height 20
click at [777, 56] on link "Reports" at bounding box center [777, 57] width 72 height 23
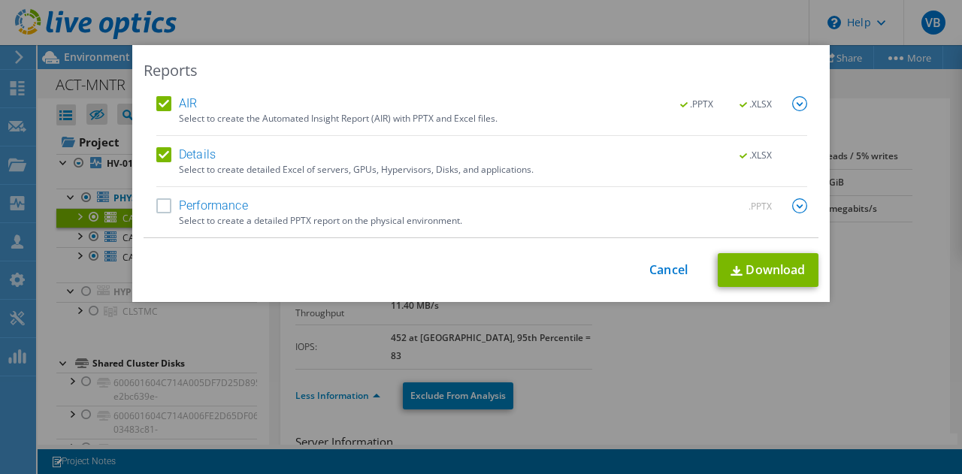
click at [159, 97] on label "AIR" at bounding box center [176, 103] width 41 height 15
click at [0, 0] on input "AIR" at bounding box center [0, 0] width 0 height 0
click at [777, 262] on link "Download" at bounding box center [768, 270] width 101 height 34
click at [651, 270] on link "Cancel" at bounding box center [669, 270] width 38 height 14
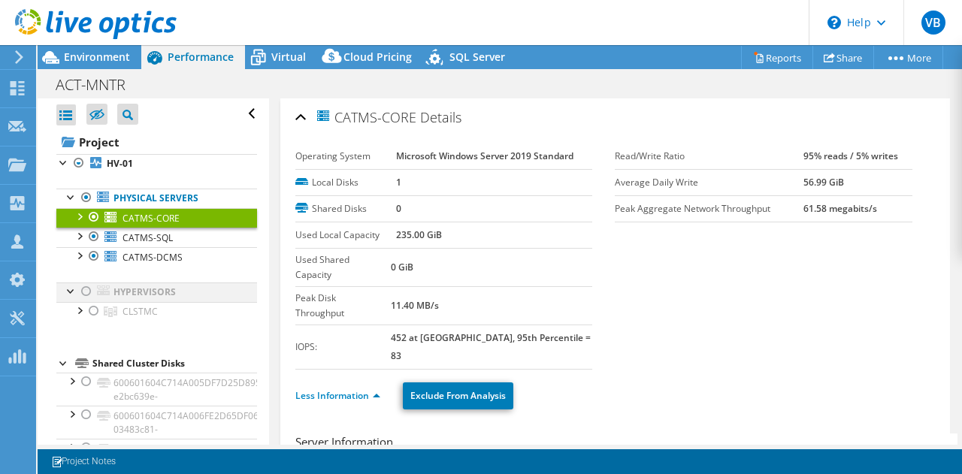
click at [87, 291] on div at bounding box center [86, 292] width 15 height 18
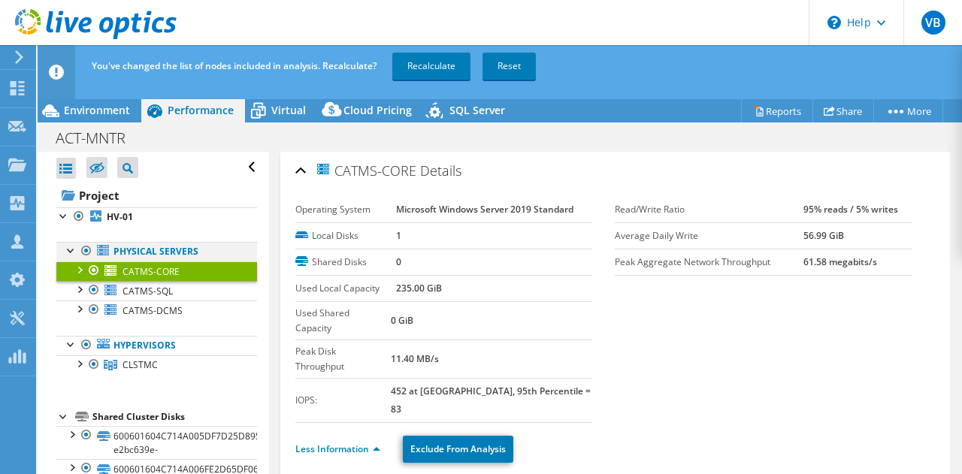
click at [86, 249] on div at bounding box center [86, 251] width 15 height 18
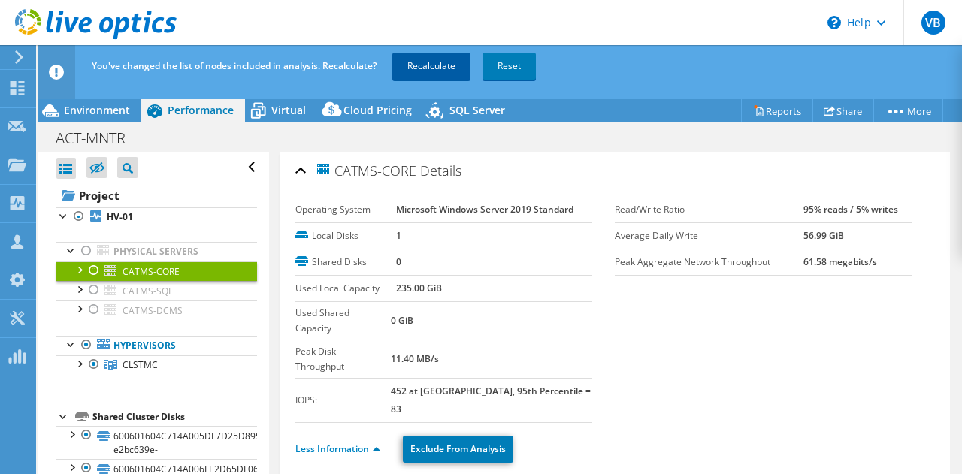
click at [429, 67] on link "Recalculate" at bounding box center [431, 66] width 78 height 27
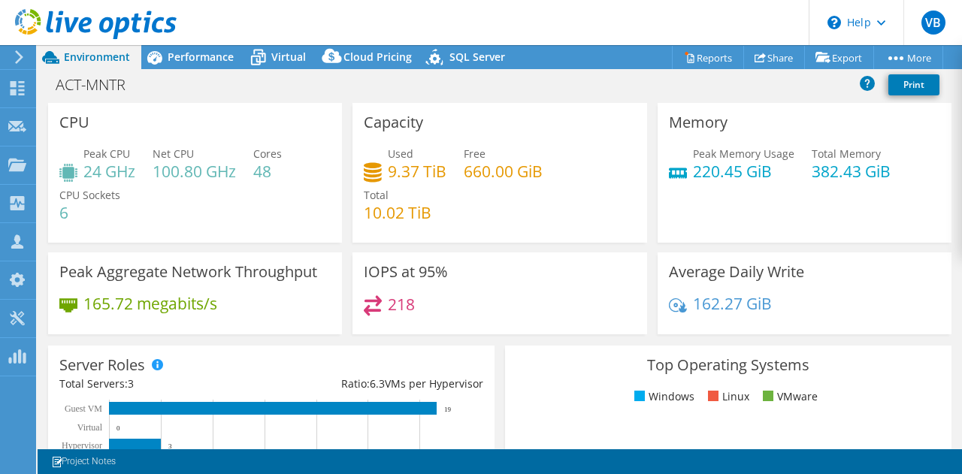
select select "USD"
